Goal: Transaction & Acquisition: Subscribe to service/newsletter

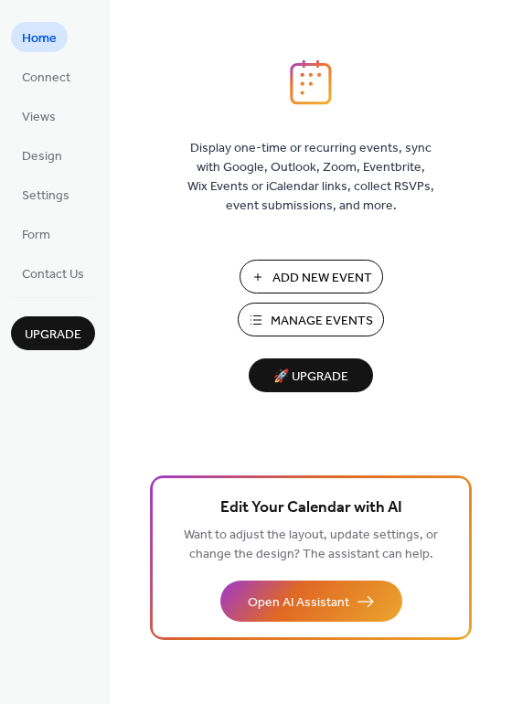
click at [353, 284] on span "Add New Event" at bounding box center [323, 278] width 100 height 19
click at [53, 88] on span "Connect" at bounding box center [46, 78] width 48 height 19
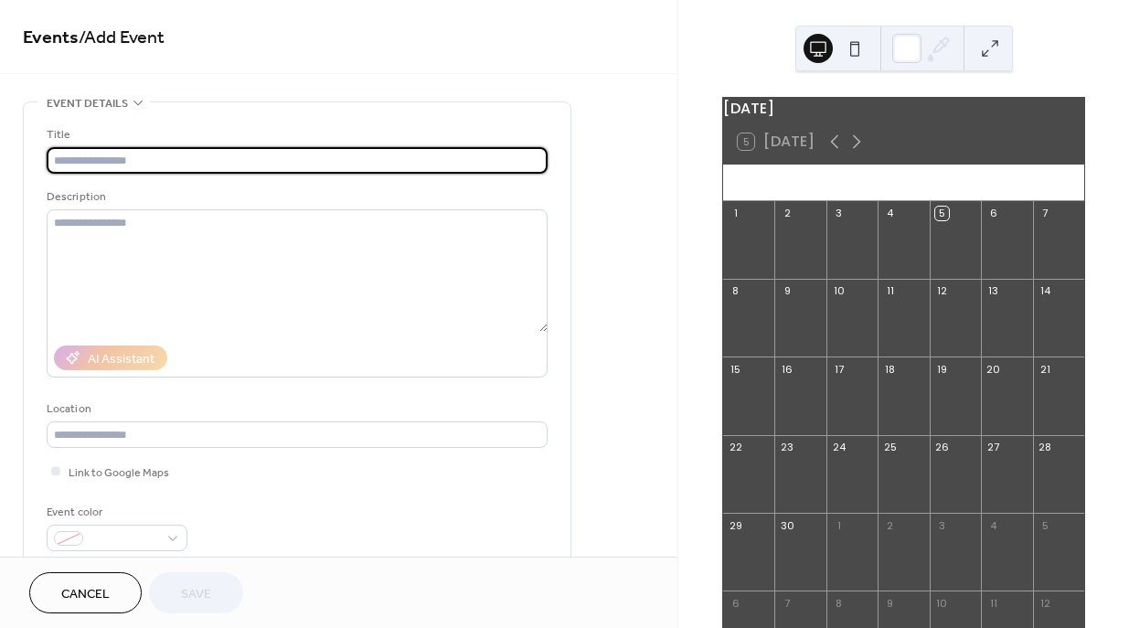
click at [122, 594] on button "Cancel" at bounding box center [85, 593] width 112 height 41
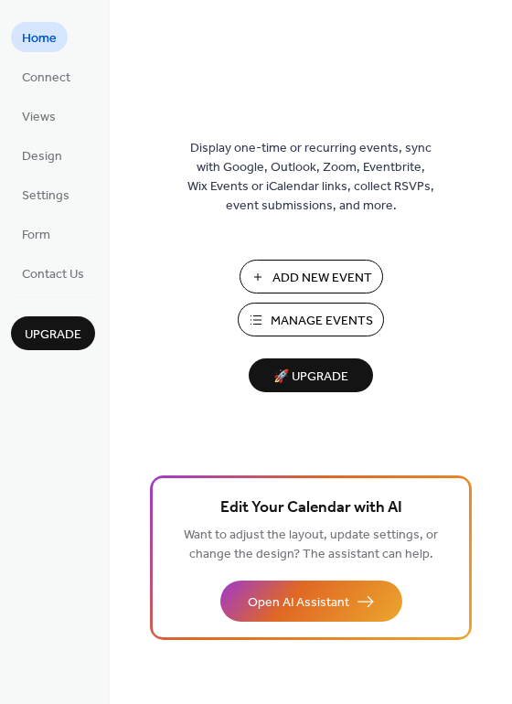
click at [52, 338] on span "Upgrade" at bounding box center [53, 335] width 57 height 19
